Goal: Information Seeking & Learning: Understand process/instructions

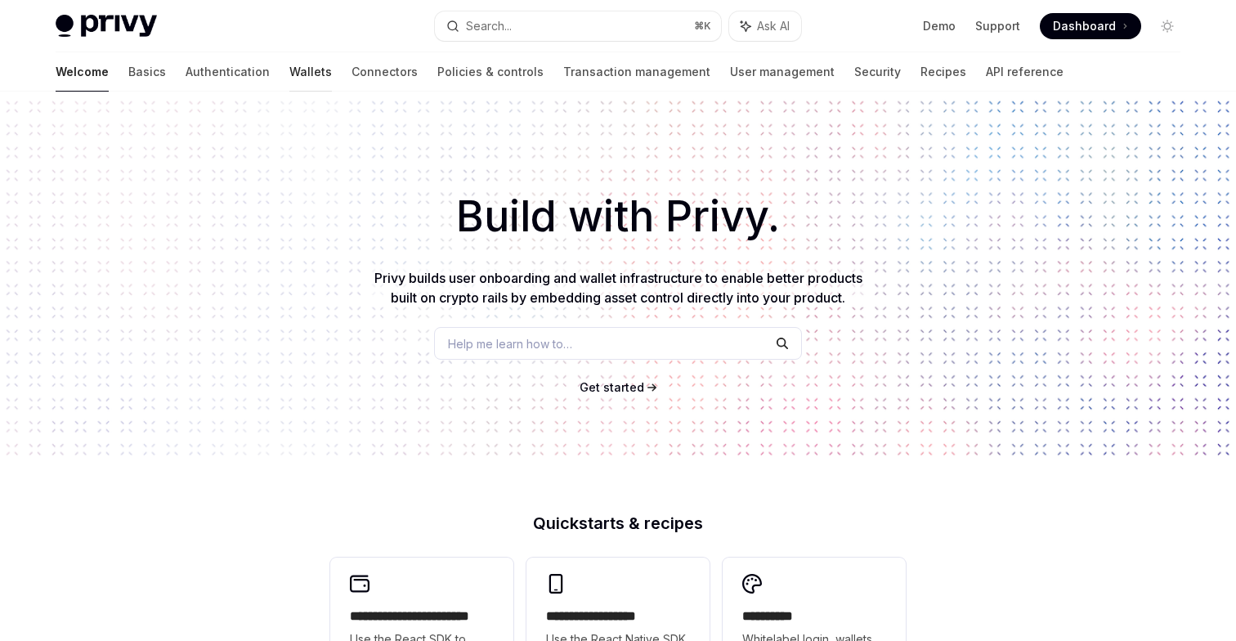
click at [289, 78] on link "Wallets" at bounding box center [310, 71] width 43 height 39
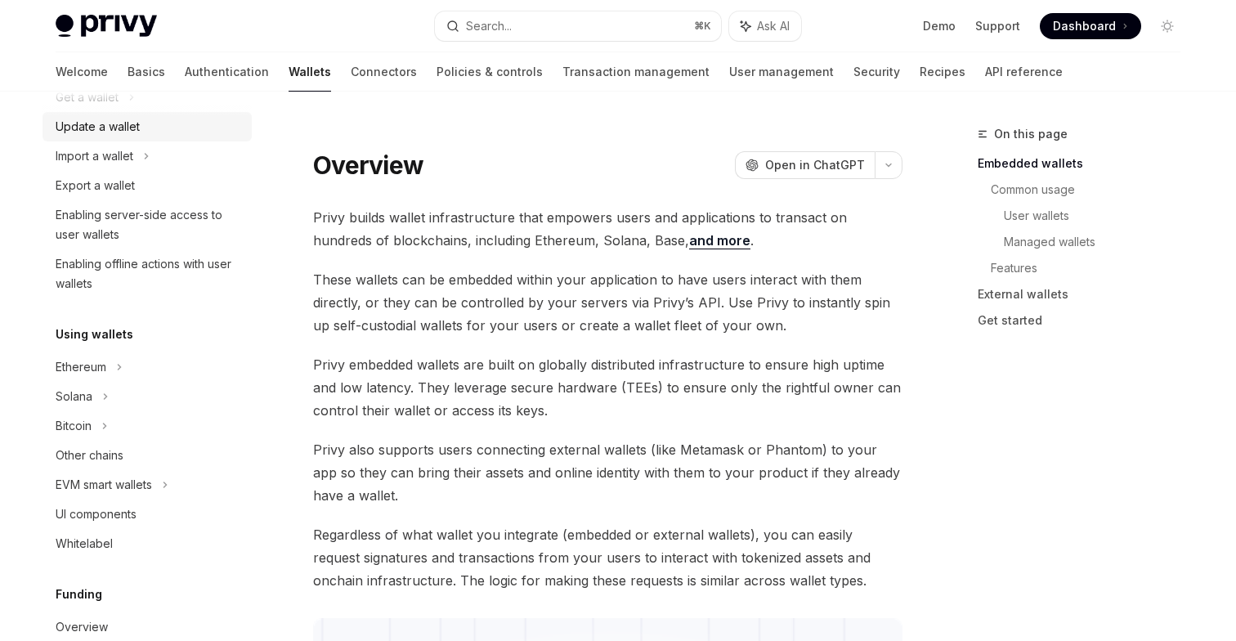
scroll to position [201, 0]
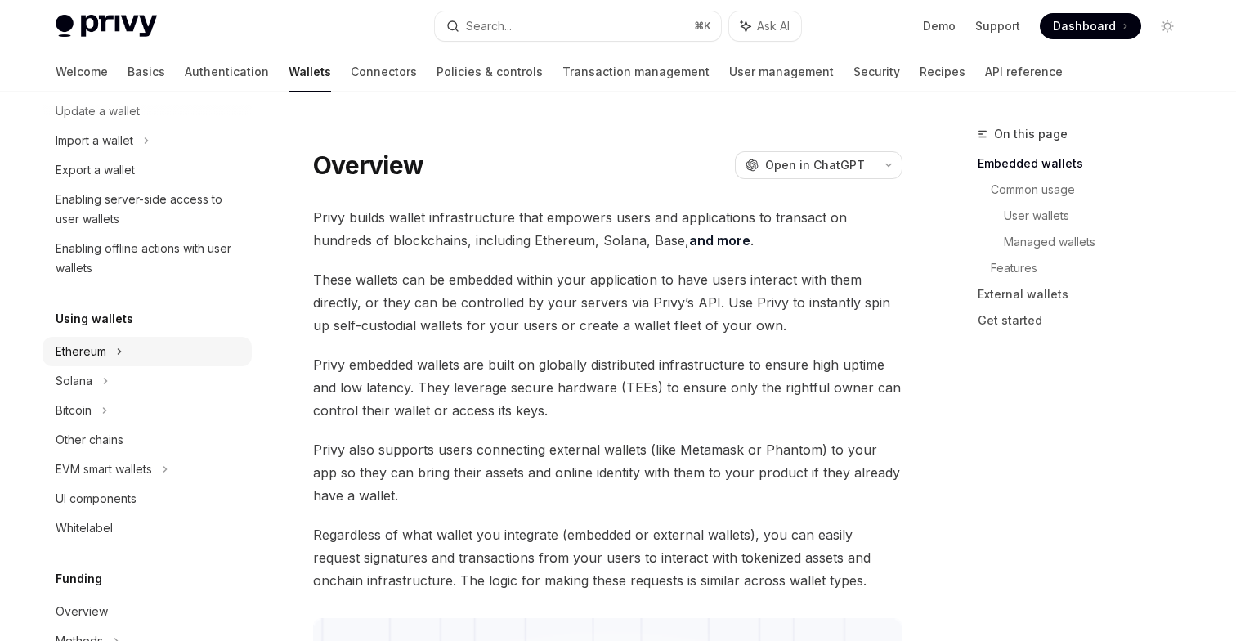
click at [113, 359] on div "Ethereum" at bounding box center [147, 351] width 209 height 29
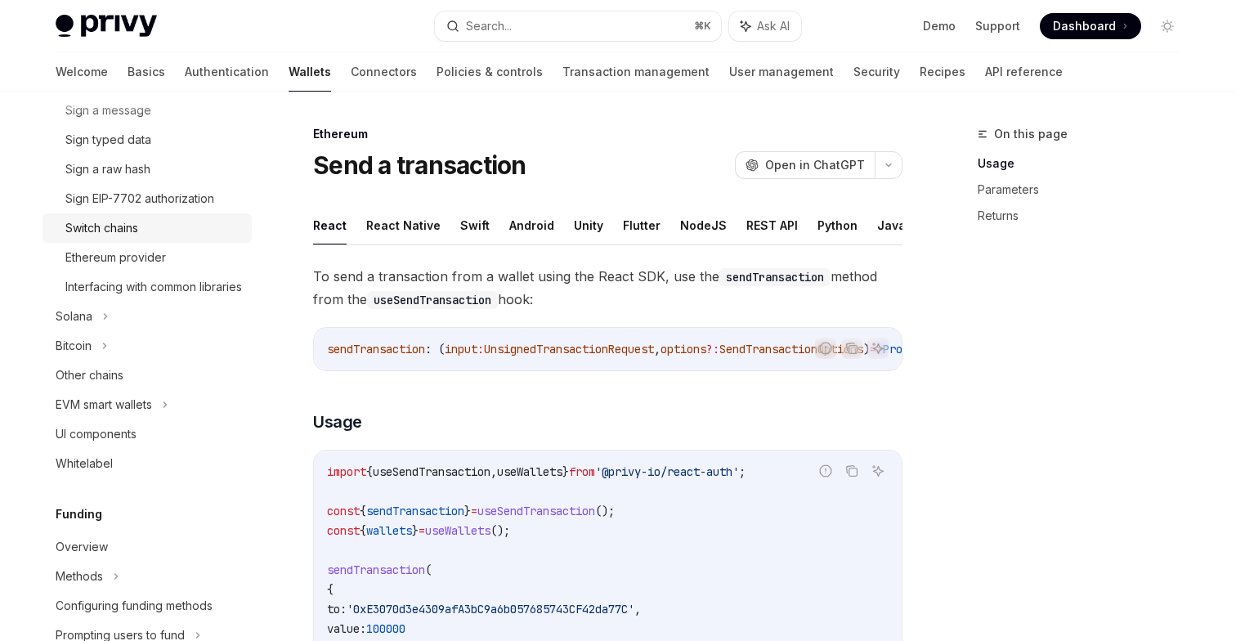
scroll to position [531, 0]
click at [149, 414] on div "EVM smart wallets" at bounding box center [104, 404] width 96 height 20
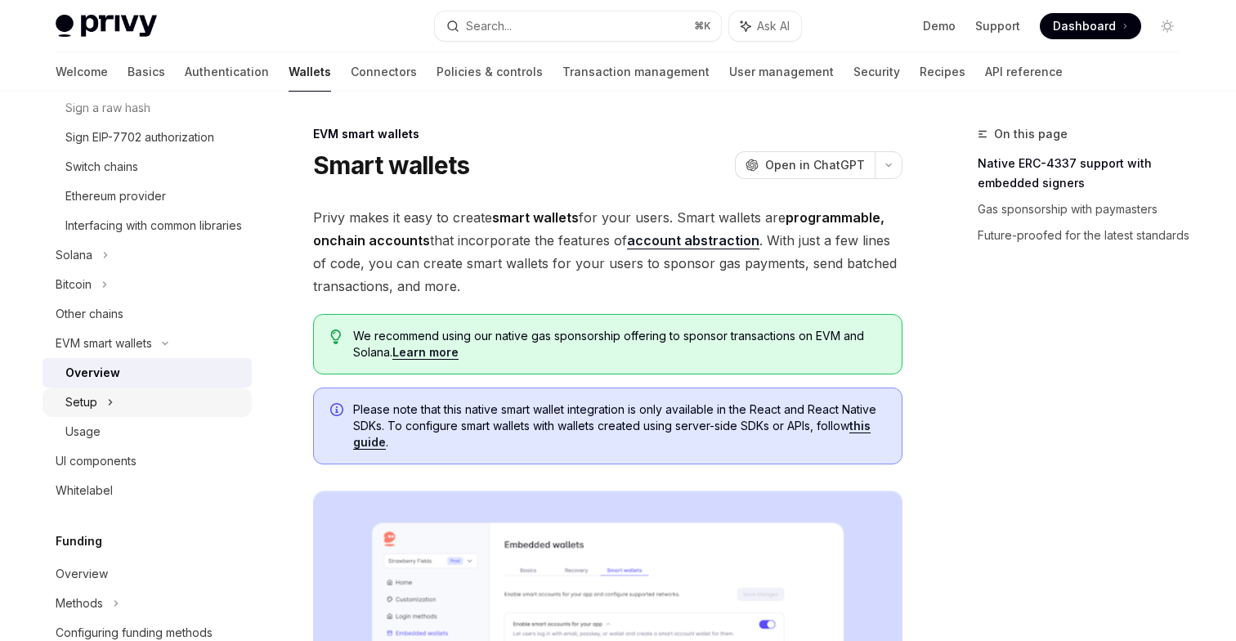
scroll to position [596, 0]
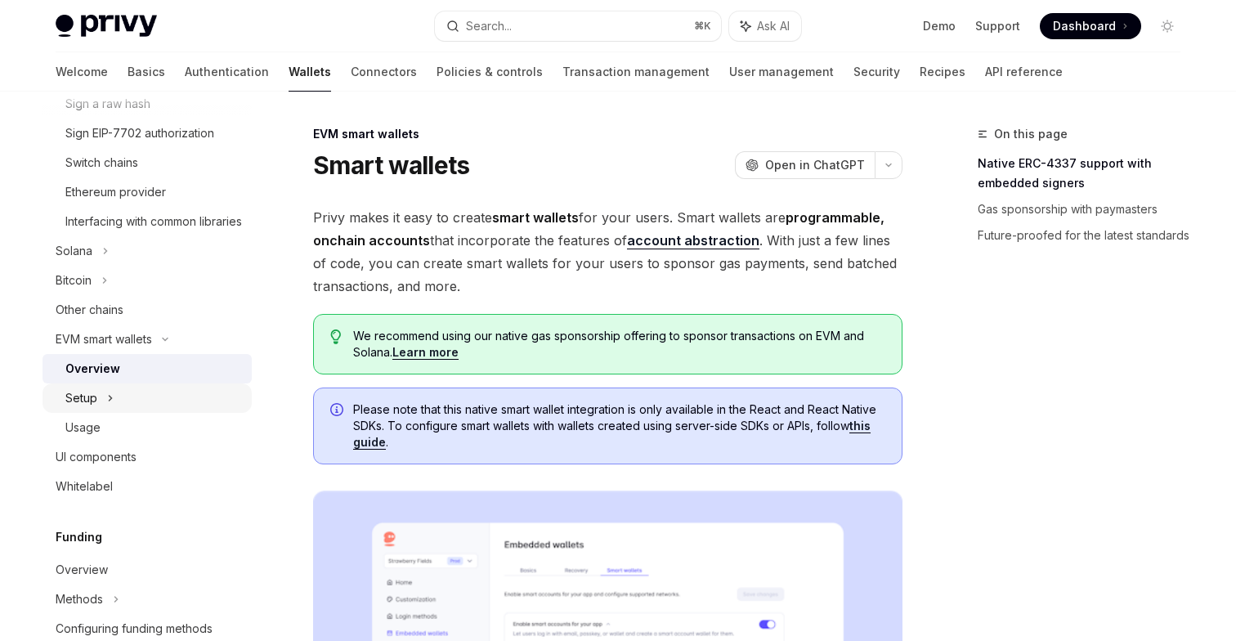
click at [113, 408] on icon at bounding box center [110, 398] width 7 height 20
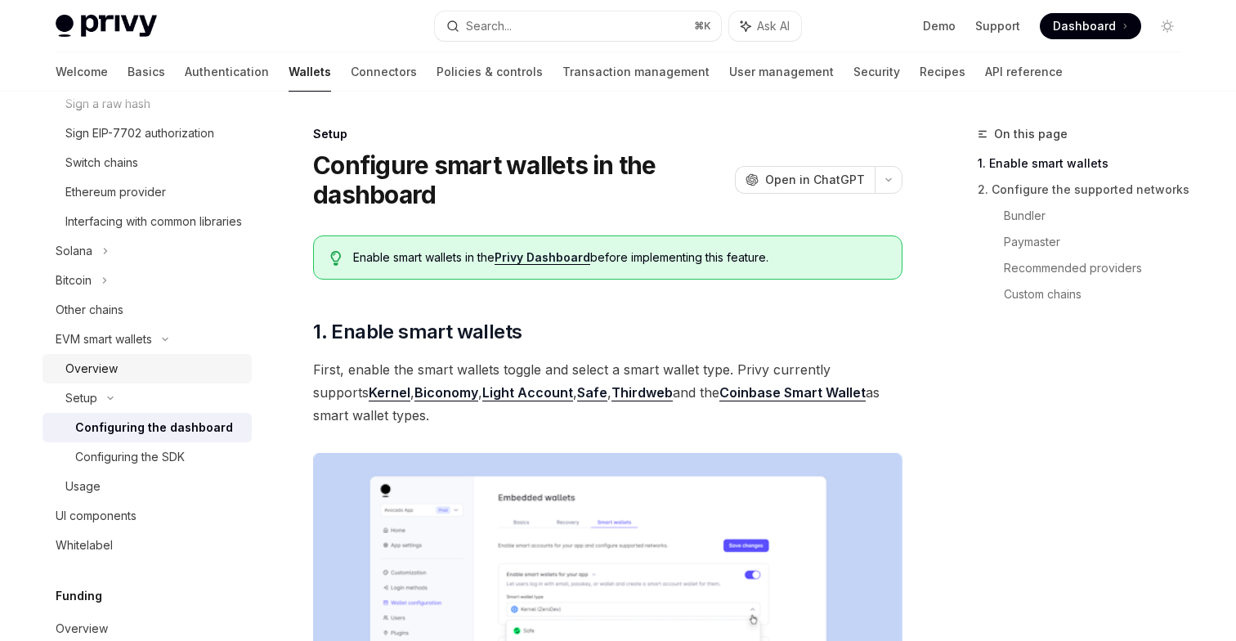
click at [108, 379] on div "Overview" at bounding box center [91, 369] width 52 height 20
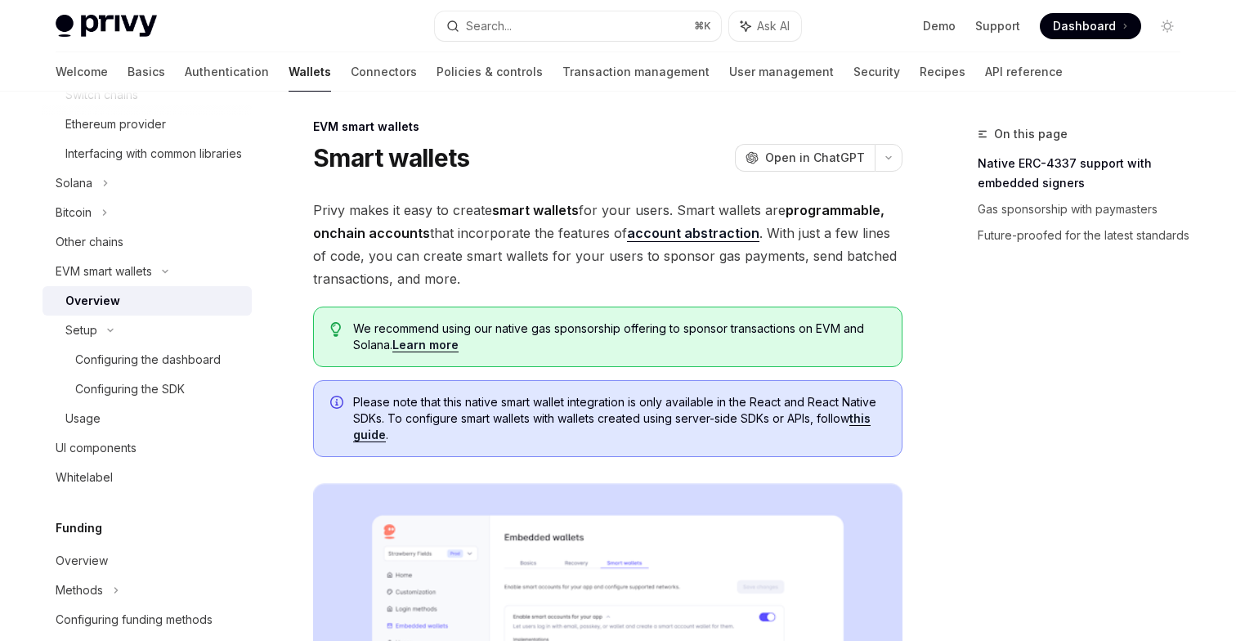
scroll to position [8, 0]
click at [189, 399] on div "Configuring the SDK" at bounding box center [158, 389] width 167 height 20
type textarea "*"
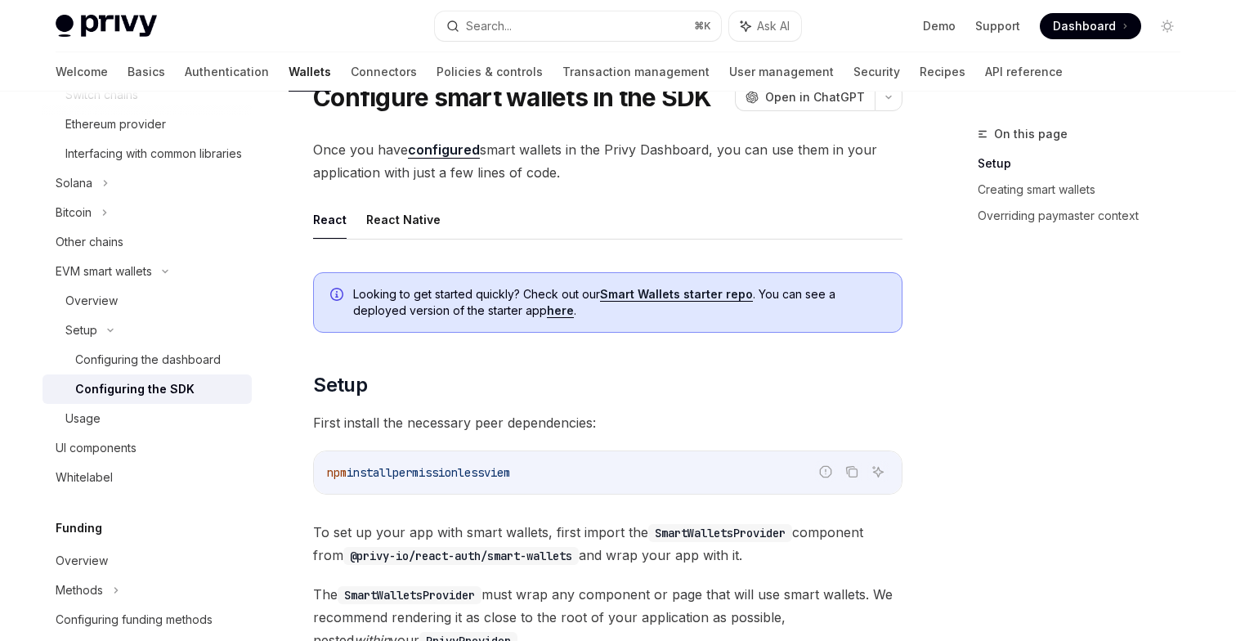
scroll to position [82, 0]
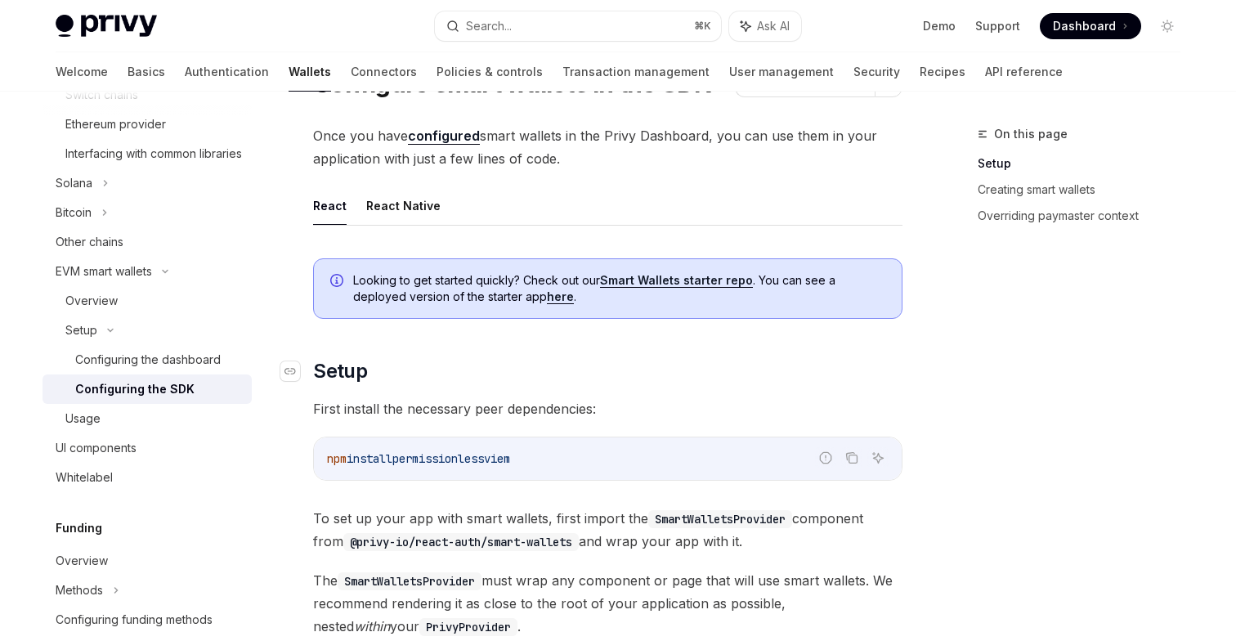
click at [615, 381] on h2 "​ Setup" at bounding box center [607, 371] width 589 height 26
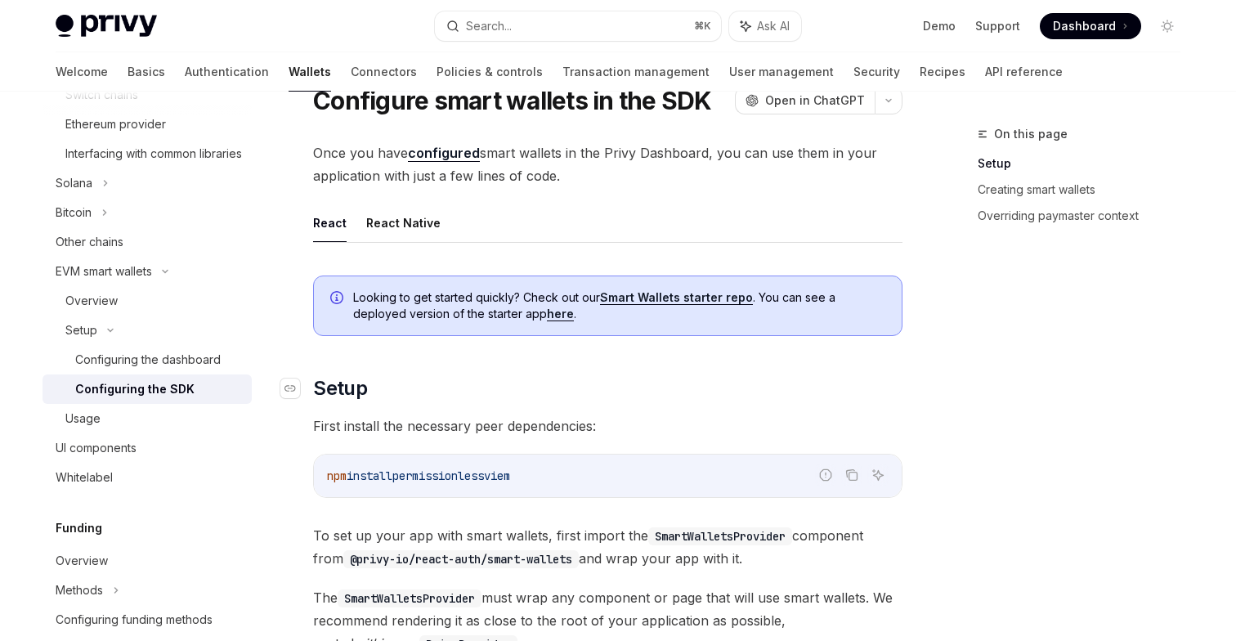
scroll to position [56, 0]
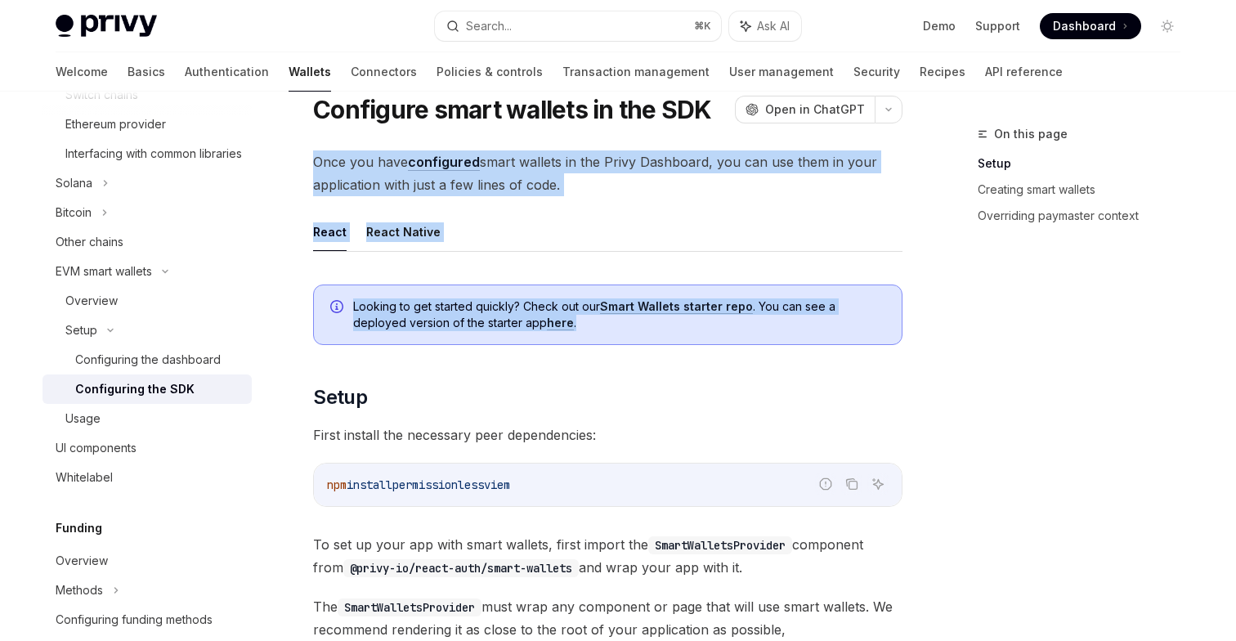
drag, startPoint x: 316, startPoint y: 162, endPoint x: 587, endPoint y: 344, distance: 327.0
click at [587, 344] on div "Looking to get started quickly? Check out our Smart Wallets starter repo . You …" at bounding box center [607, 315] width 589 height 60
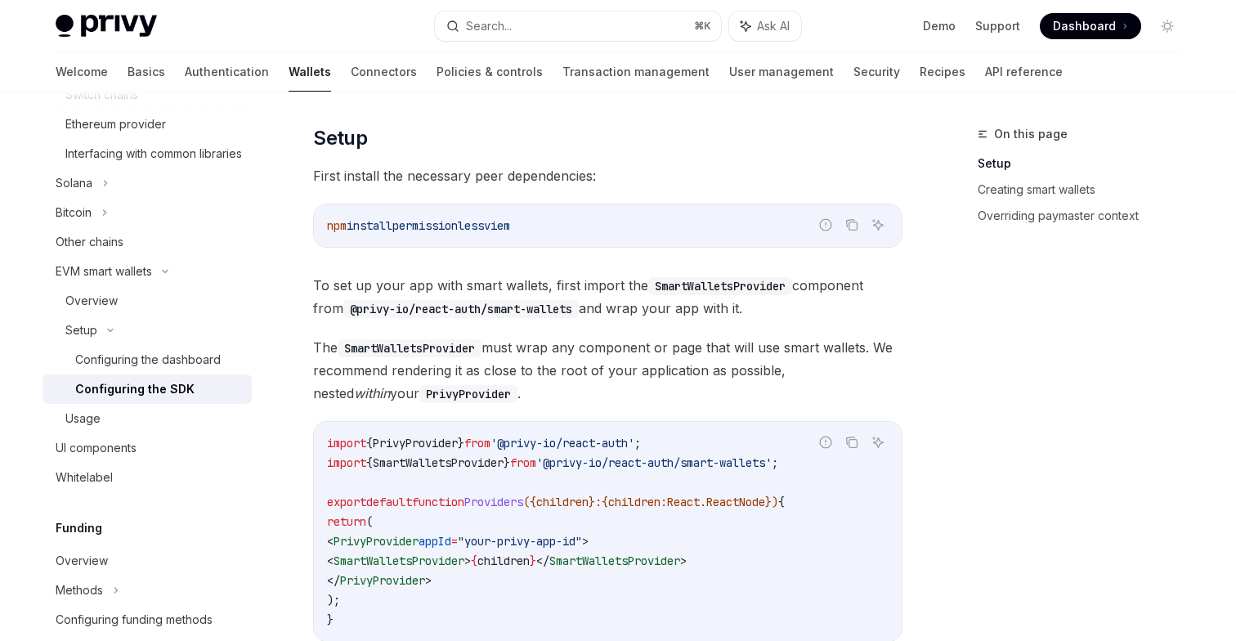
scroll to position [199, 0]
